Goal: Communication & Community: Answer question/provide support

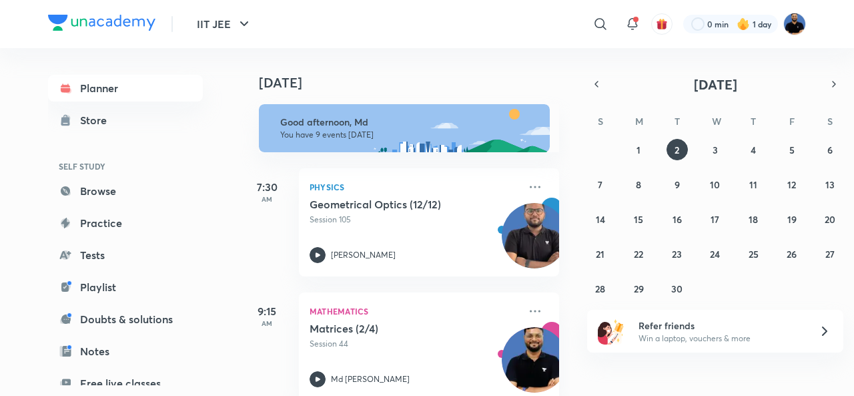
click at [796, 29] on img at bounding box center [795, 24] width 23 height 23
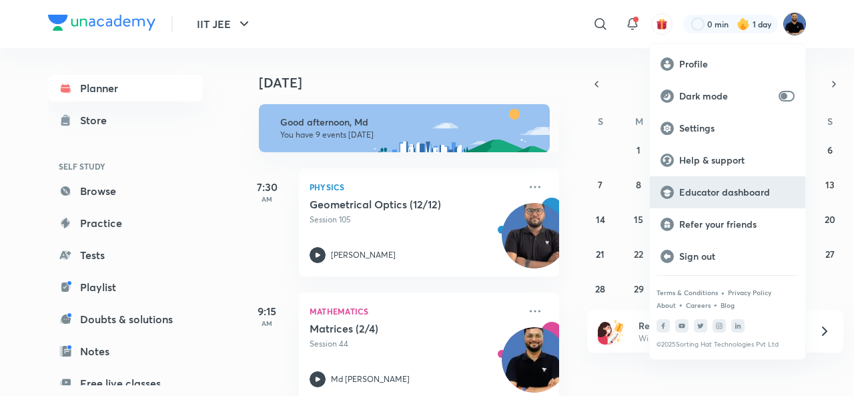
click at [724, 192] on p "Educator dashboard" at bounding box center [736, 192] width 115 height 12
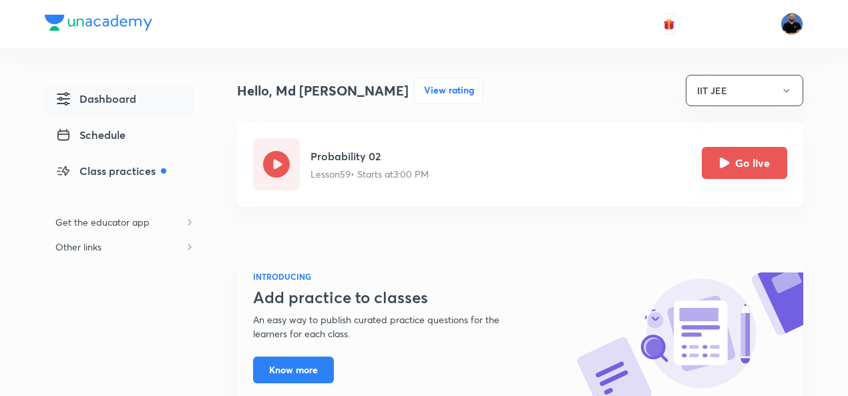
click at [738, 172] on button "Go live" at bounding box center [743, 163] width 85 height 32
click at [743, 171] on button "Go live" at bounding box center [743, 163] width 85 height 32
